Goal: Information Seeking & Learning: Learn about a topic

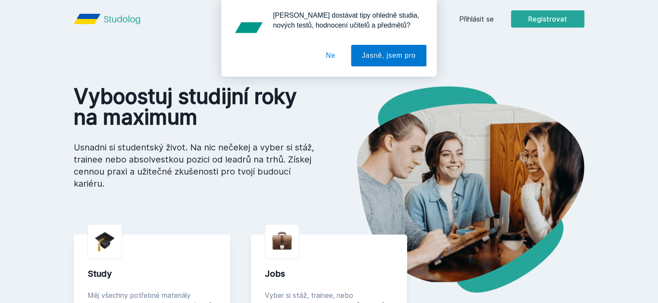
click at [533, 22] on div "[PERSON_NAME] dostávat tipy ohledně studia, nových testů, hodnocení učitelů a p…" at bounding box center [329, 38] width 658 height 77
click at [534, 19] on div "[PERSON_NAME] dostávat tipy ohledně studia, nových testů, hodnocení učitelů a p…" at bounding box center [329, 38] width 658 height 77
drag, startPoint x: 339, startPoint y: 58, endPoint x: 352, endPoint y: 60, distance: 12.6
click at [339, 58] on button "Ne" at bounding box center [330, 56] width 31 height 22
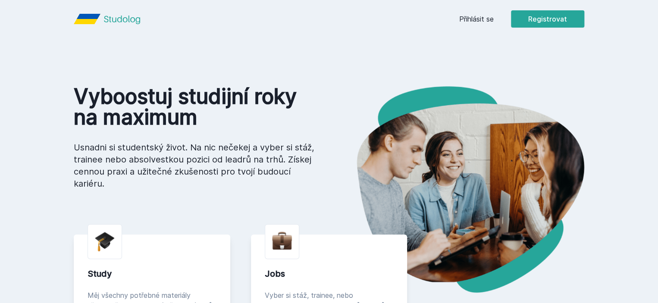
click at [494, 23] on link "Přihlásit se" at bounding box center [476, 19] width 35 height 10
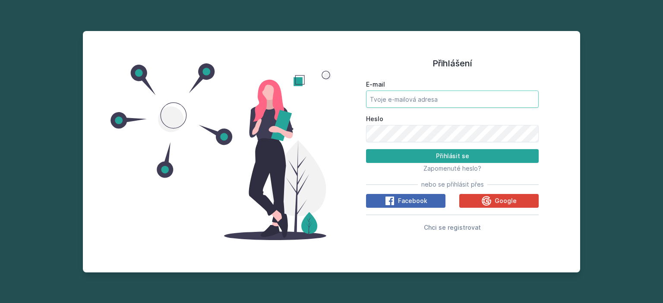
type input "[EMAIL_ADDRESS][DOMAIN_NAME]"
click at [658, 115] on div "Přihlášení E-mail [EMAIL_ADDRESS][DOMAIN_NAME] [PERSON_NAME] se Zapomenuté hesl…" at bounding box center [331, 151] width 663 height 303
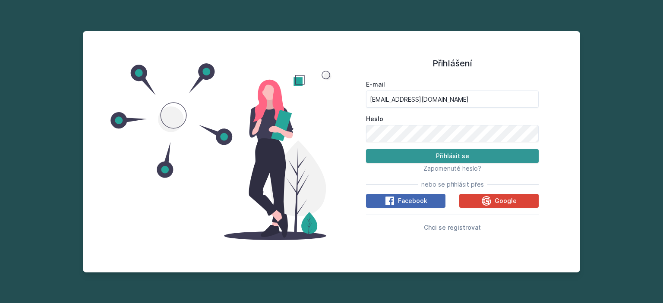
click at [457, 160] on button "Přihlásit se" at bounding box center [452, 156] width 173 height 14
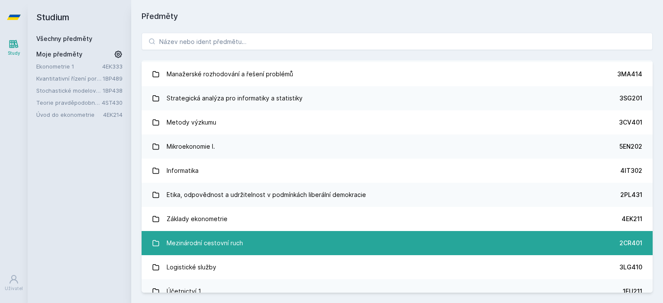
scroll to position [2200, 0]
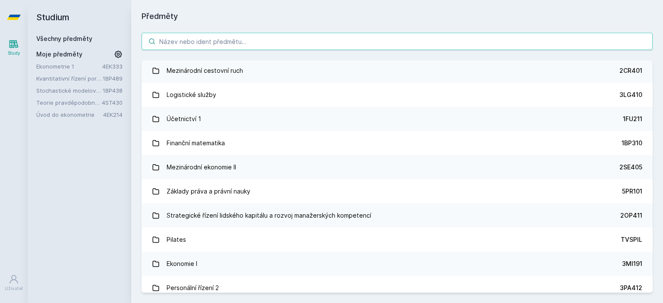
click at [229, 35] on input "search" at bounding box center [396, 41] width 511 height 17
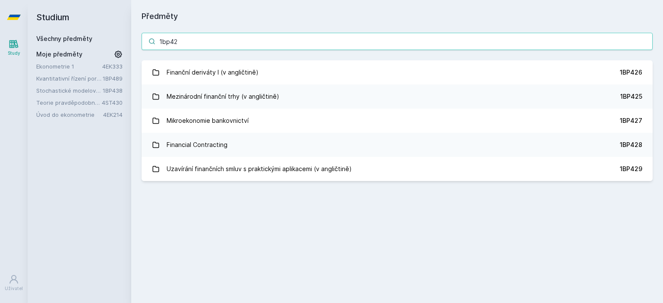
scroll to position [0, 0]
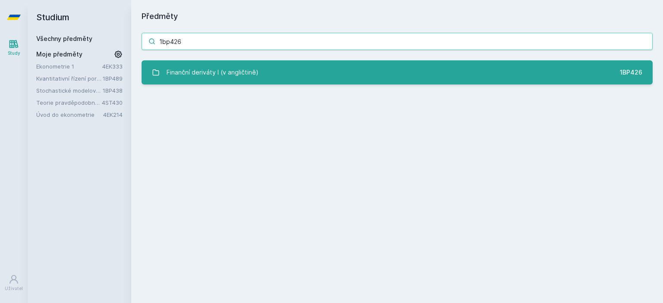
type input "1bp426"
click at [216, 65] on div "Finanční deriváty I (v angličtině)" at bounding box center [213, 72] width 92 height 17
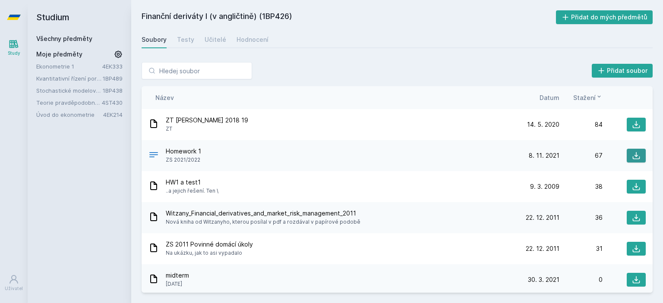
click at [632, 157] on icon at bounding box center [636, 155] width 9 height 9
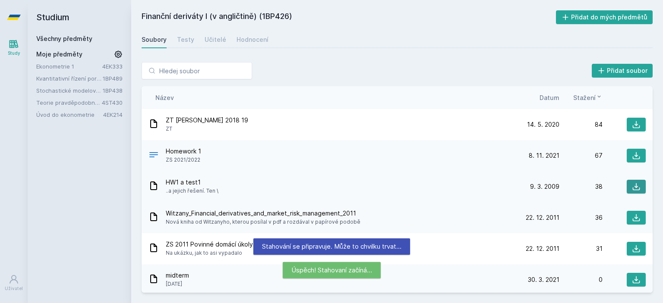
click at [635, 185] on icon at bounding box center [636, 186] width 9 height 9
